Goal: Find specific page/section: Find specific page/section

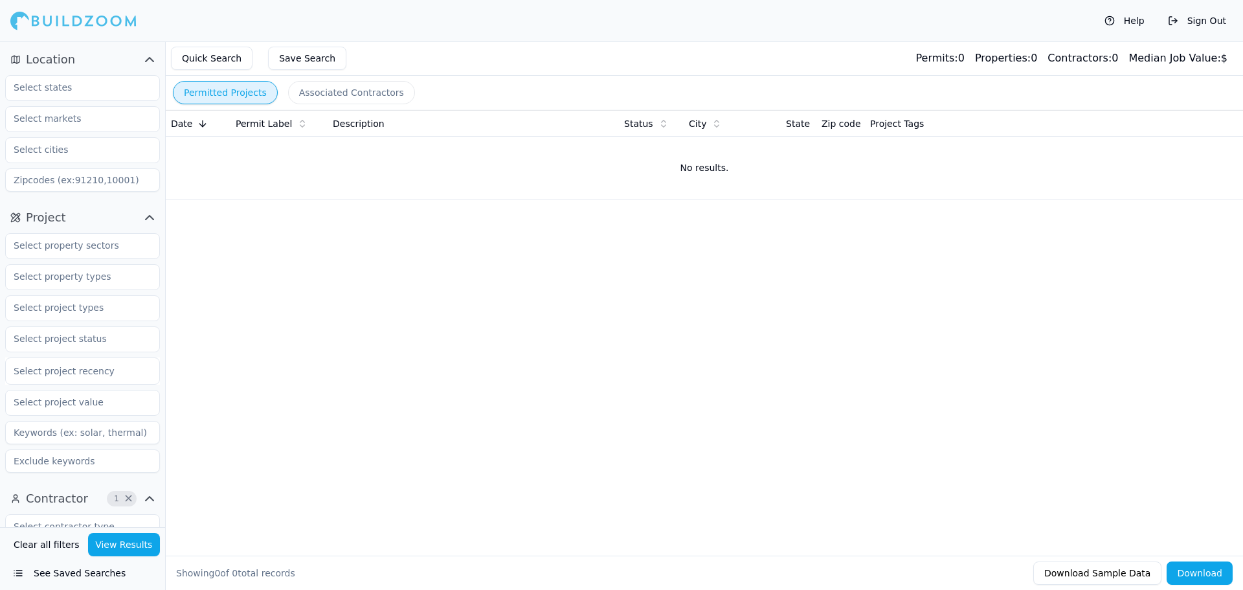
scroll to position [259, 0]
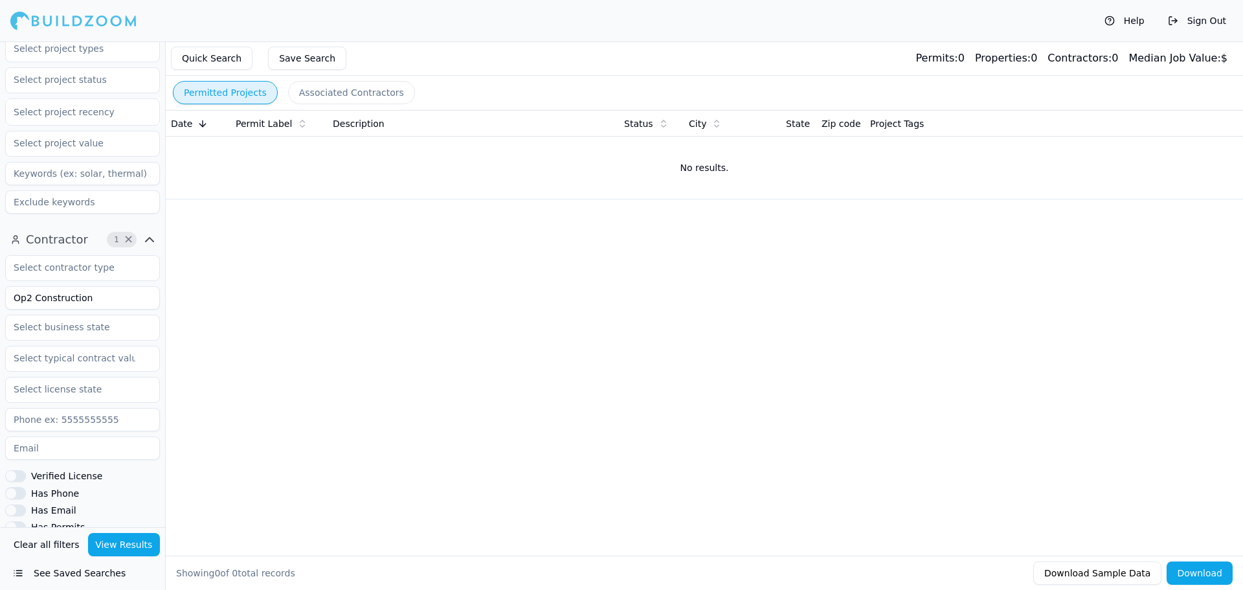
drag, startPoint x: 92, startPoint y: 305, endPoint x: -15, endPoint y: 295, distance: 107.3
click at [0, 295] on html "Help Sign Out Location Project Select project recency Contractor 1 × Op2 Constr…" at bounding box center [621, 295] width 1243 height 590
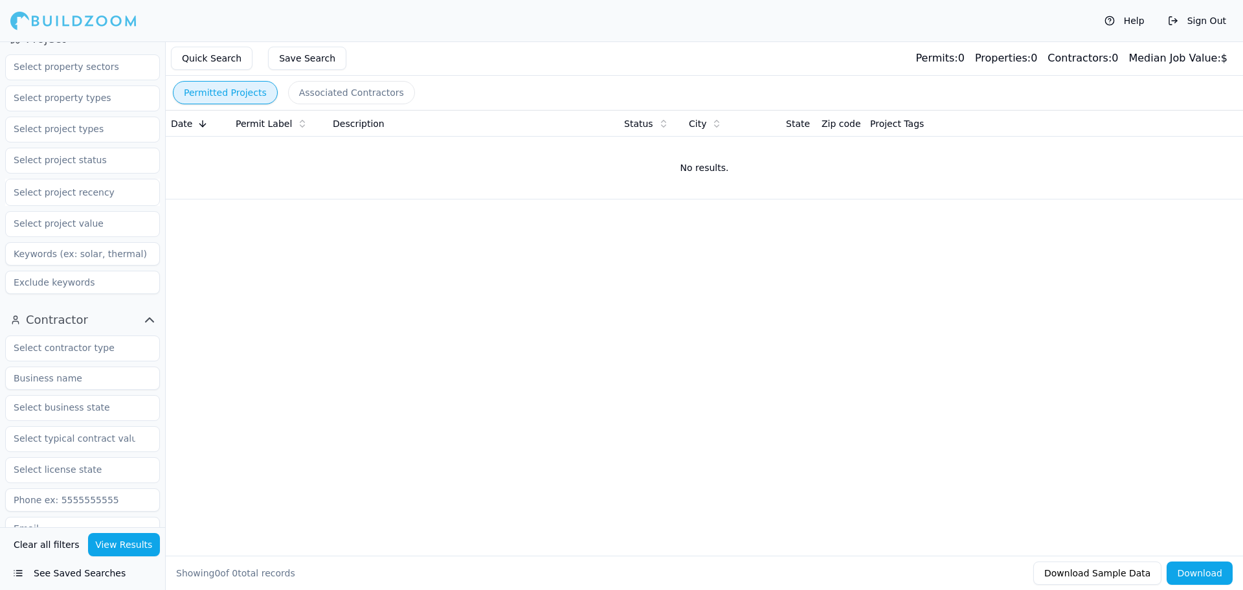
scroll to position [194, 0]
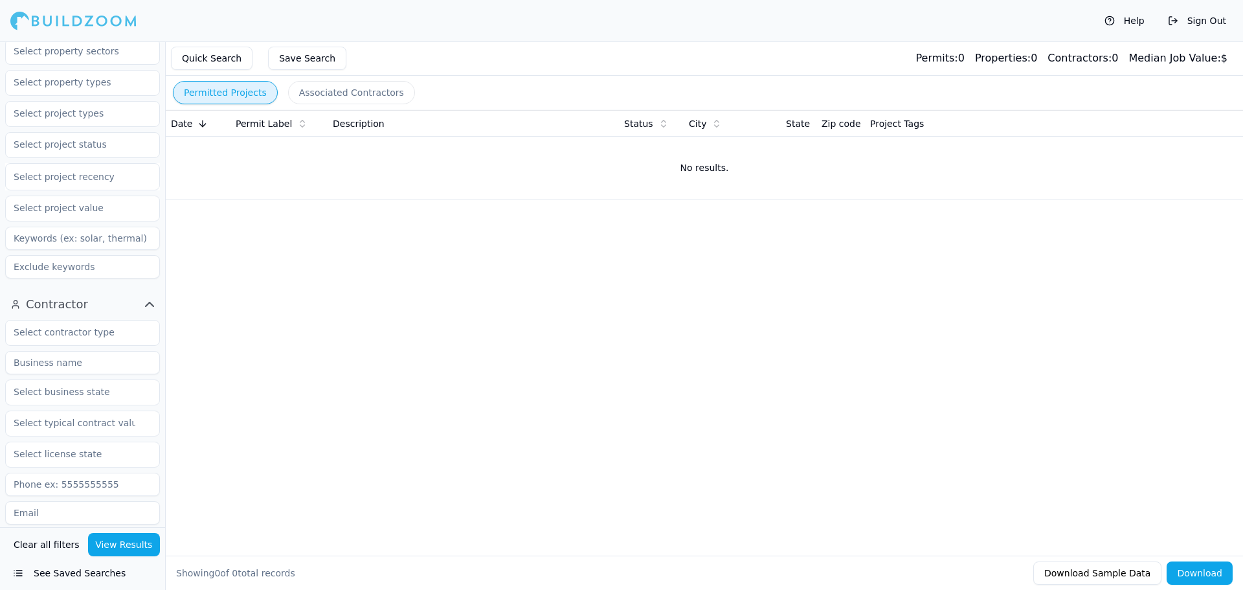
click at [62, 368] on input at bounding box center [82, 362] width 155 height 23
type input "NC Development"
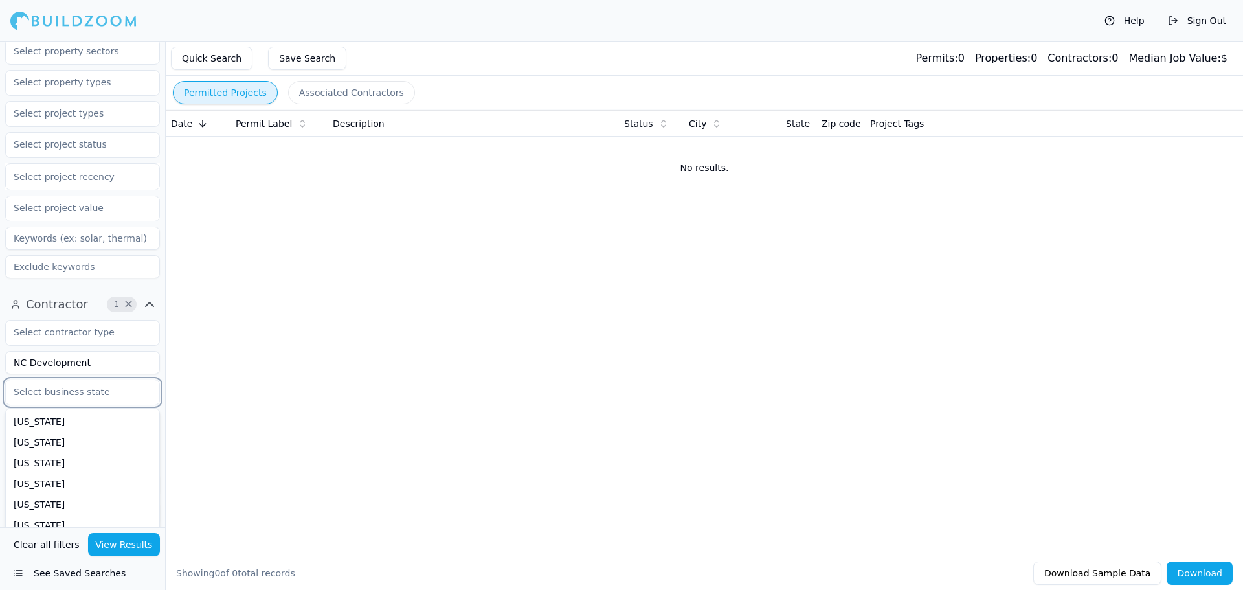
click at [91, 390] on input "text" at bounding box center [74, 391] width 137 height 23
type input "oh"
click at [89, 419] on div "[US_STATE]" at bounding box center [82, 421] width 148 height 21
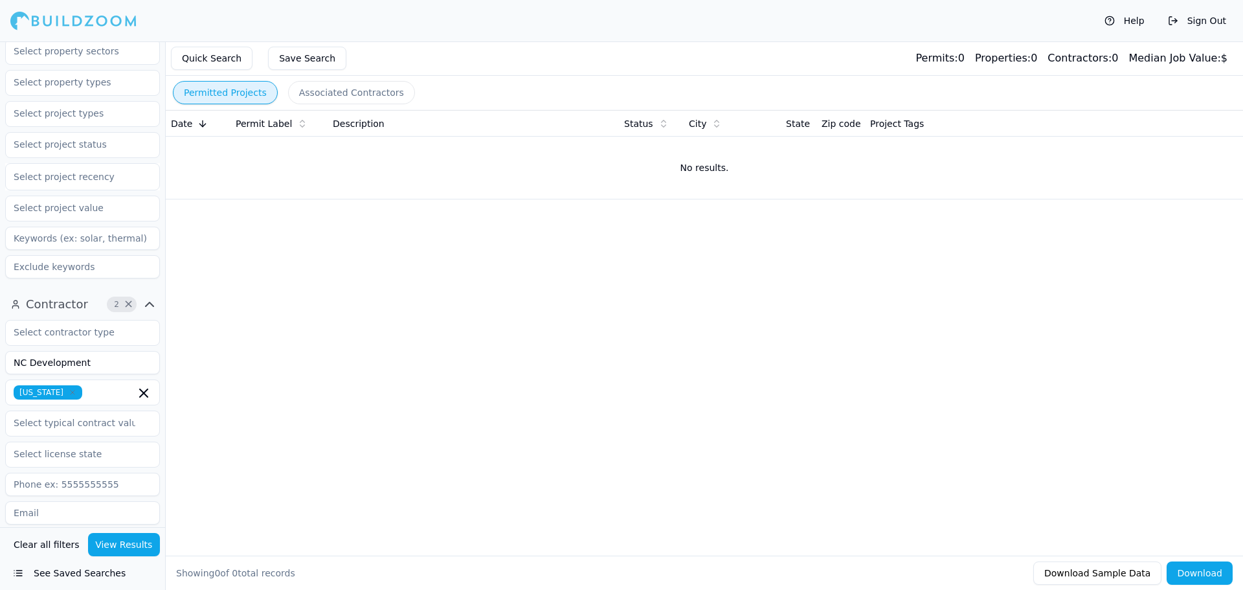
click at [134, 544] on button "View Results" at bounding box center [124, 544] width 72 height 23
